Goal: Transaction & Acquisition: Book appointment/travel/reservation

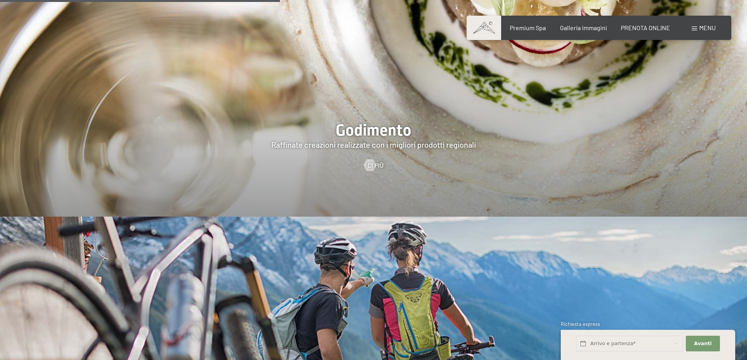
scroll to position [1646, 0]
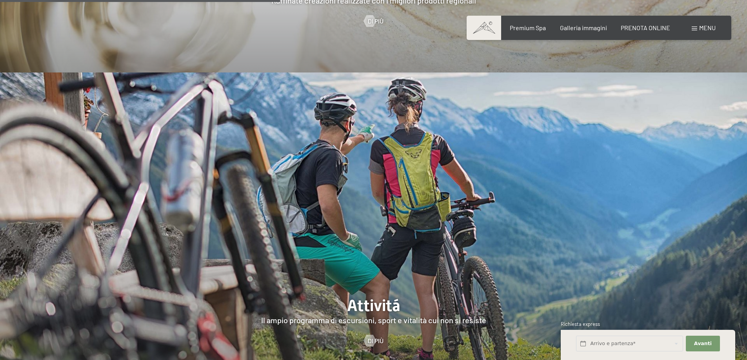
click at [694, 24] on div "Menu" at bounding box center [703, 28] width 24 height 9
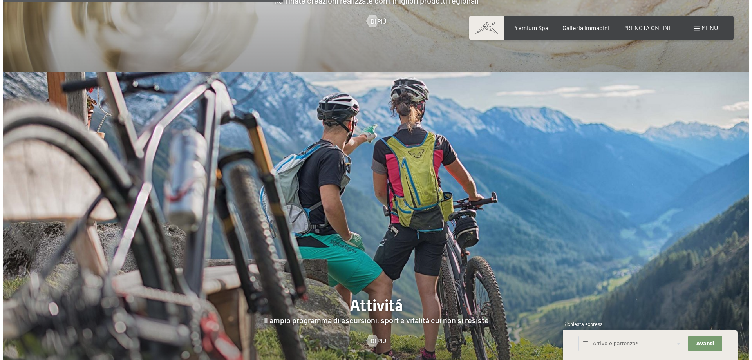
scroll to position [1651, 0]
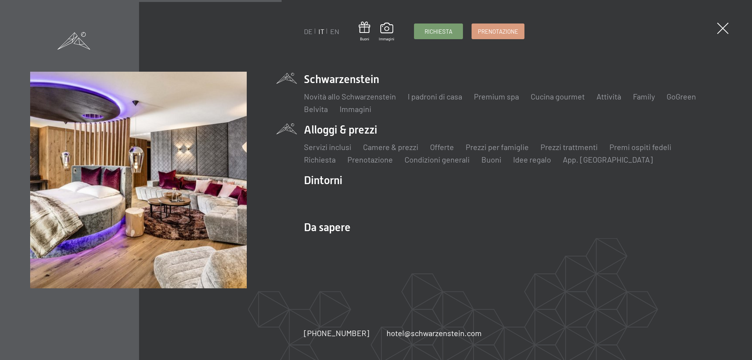
click at [337, 132] on li "Alloggi & prezzi Servizi inclusi Camere & prezzi Lista Offerte Lista Prezzi per…" at bounding box center [513, 143] width 418 height 43
click at [405, 149] on link "Camere & prezzi" at bounding box center [390, 146] width 55 height 9
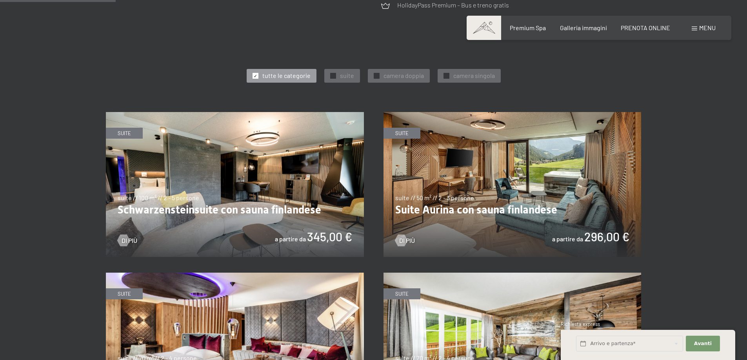
scroll to position [392, 0]
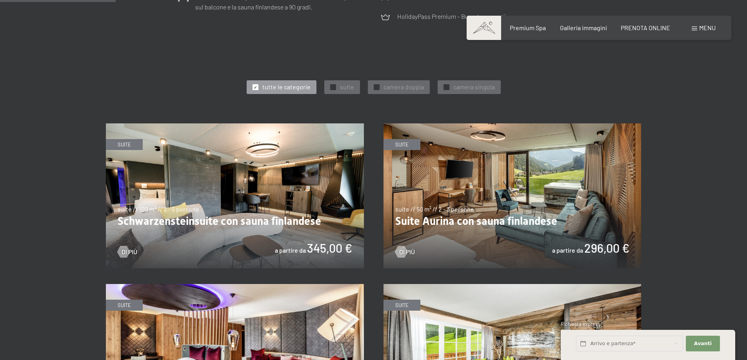
click at [225, 199] on img at bounding box center [235, 195] width 258 height 145
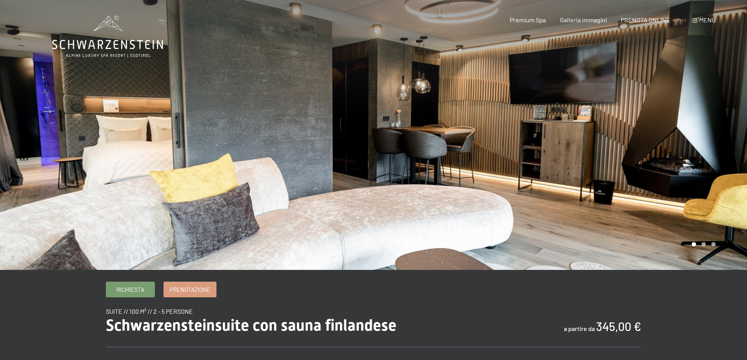
click at [194, 181] on div at bounding box center [186, 135] width 373 height 270
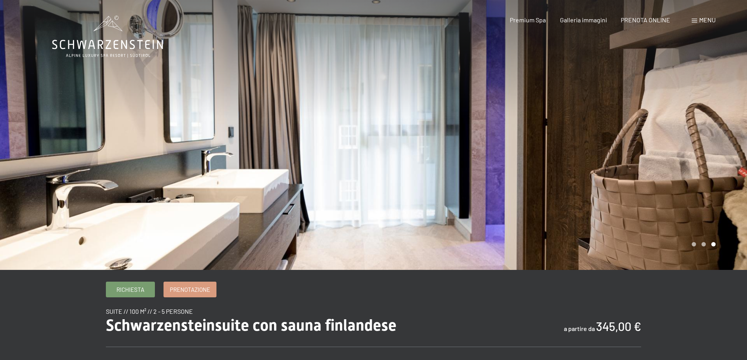
click at [194, 181] on div at bounding box center [186, 135] width 373 height 270
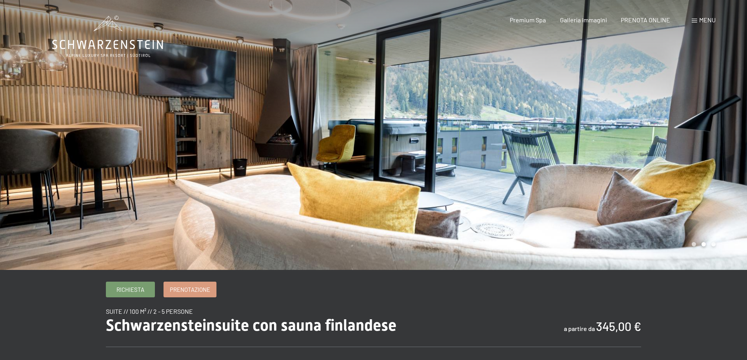
click at [194, 181] on div at bounding box center [186, 135] width 373 height 270
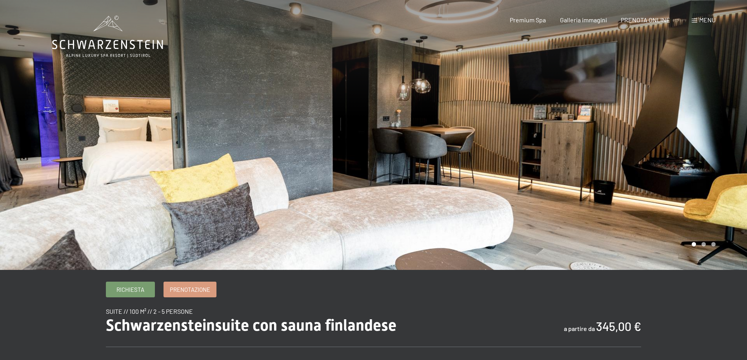
click at [194, 181] on div at bounding box center [186, 135] width 373 height 270
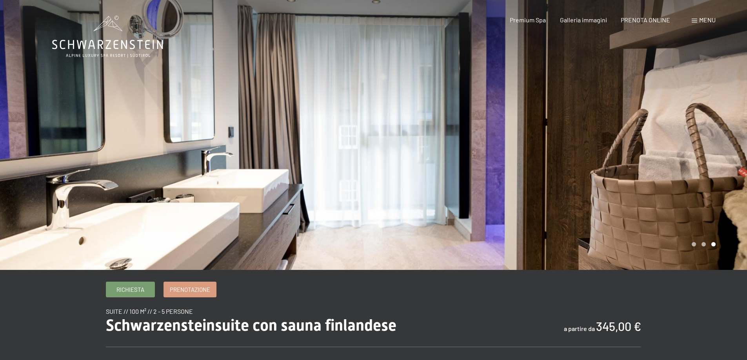
click at [194, 181] on div at bounding box center [186, 135] width 373 height 270
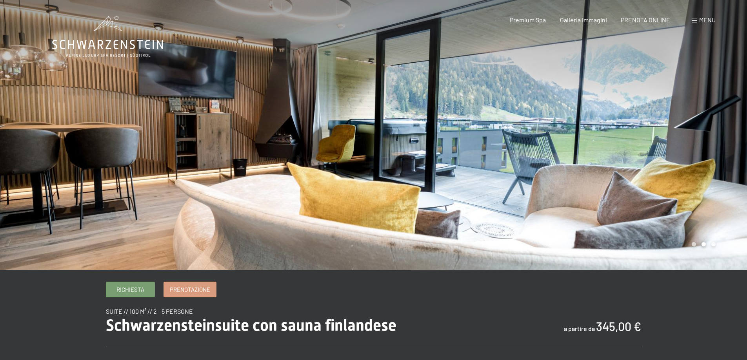
click at [194, 181] on div at bounding box center [186, 135] width 373 height 270
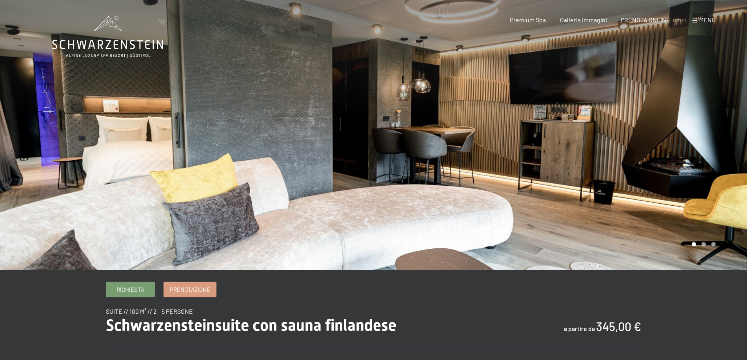
click at [584, 156] on div at bounding box center [559, 135] width 373 height 270
